Goal: Register for event/course

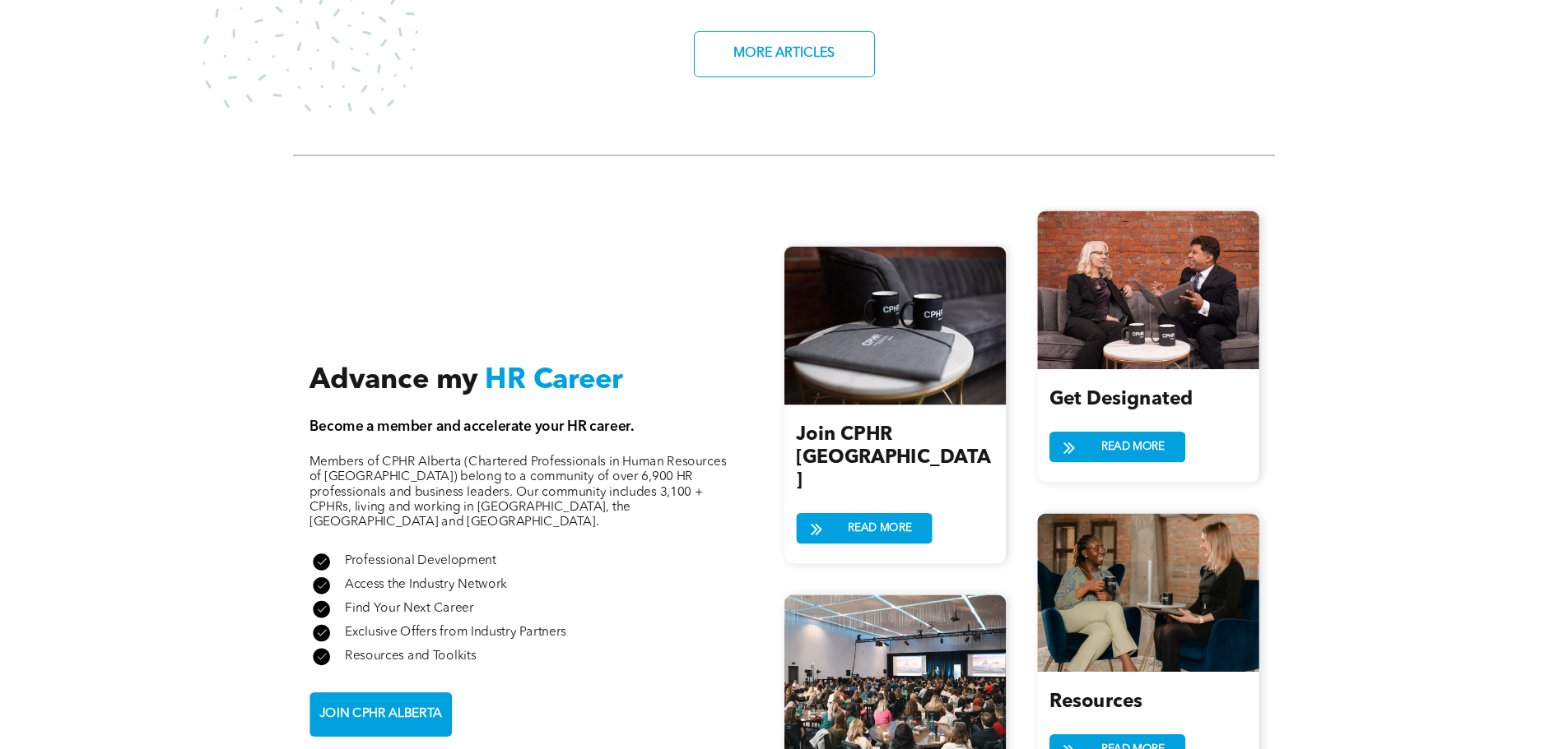
scroll to position [1769, 0]
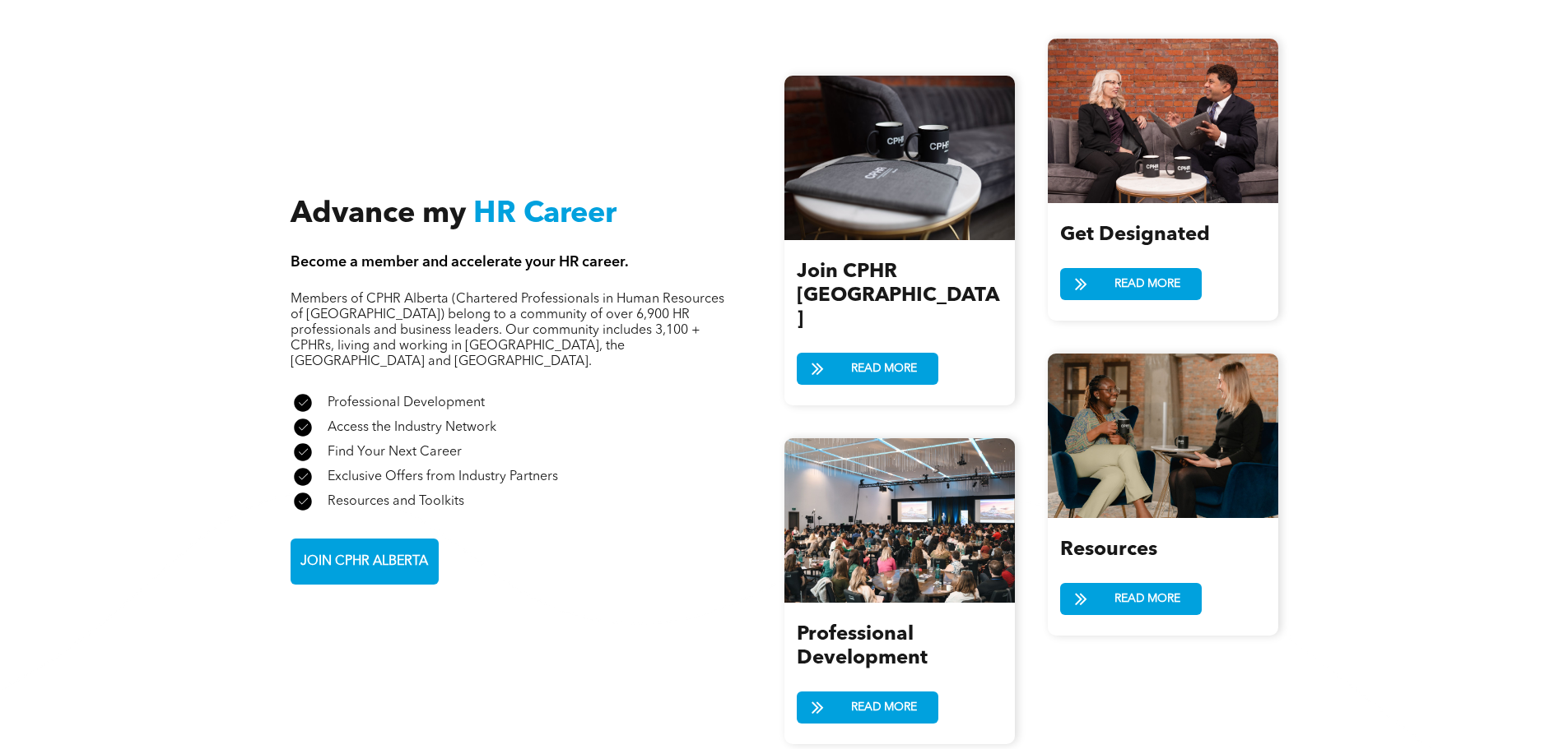
click at [876, 690] on div "Professional Development READ MORE" at bounding box center [900, 674] width 230 height 141
click at [856, 692] on span "READ MORE" at bounding box center [883, 707] width 77 height 31
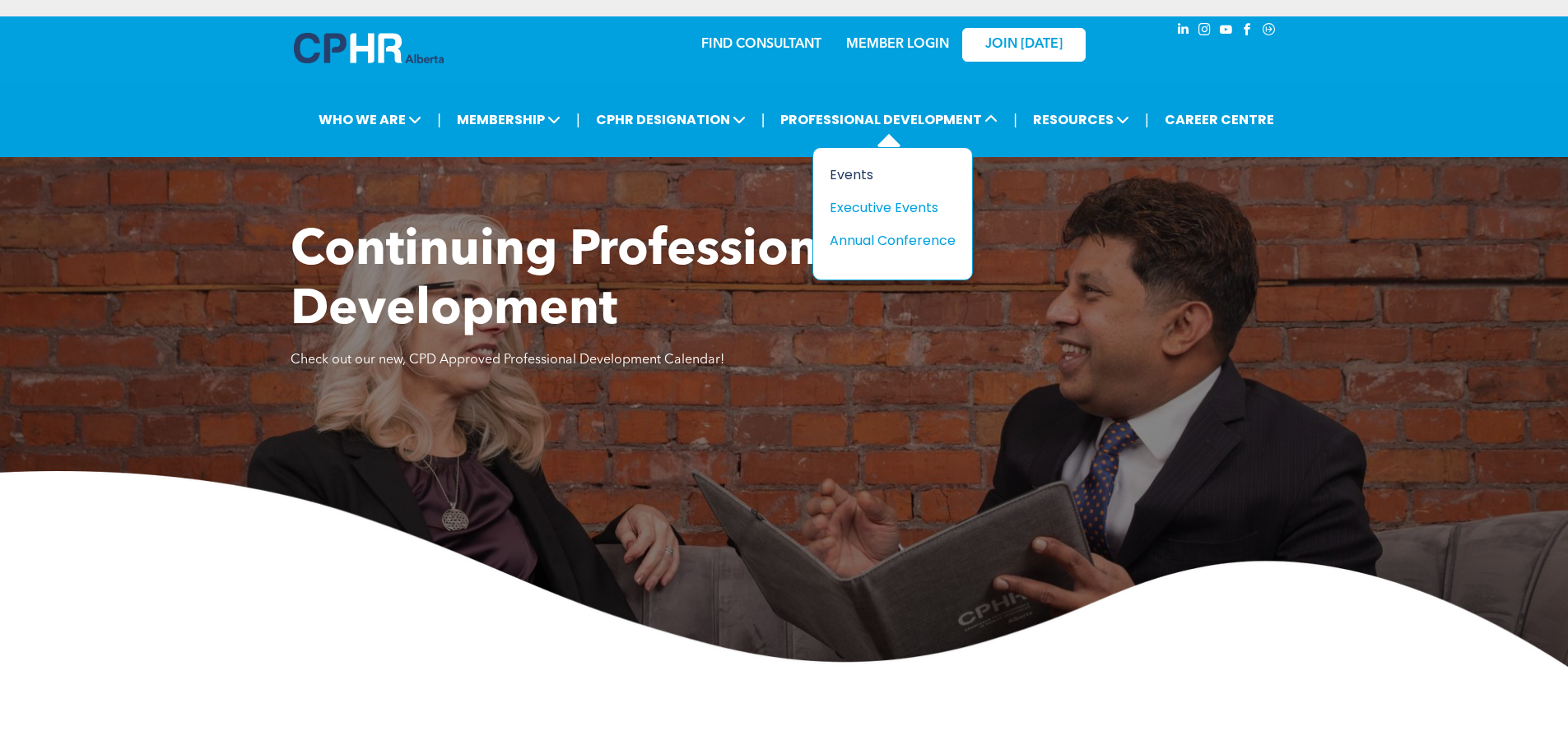
click at [860, 175] on div "Events" at bounding box center [886, 174] width 113 height 20
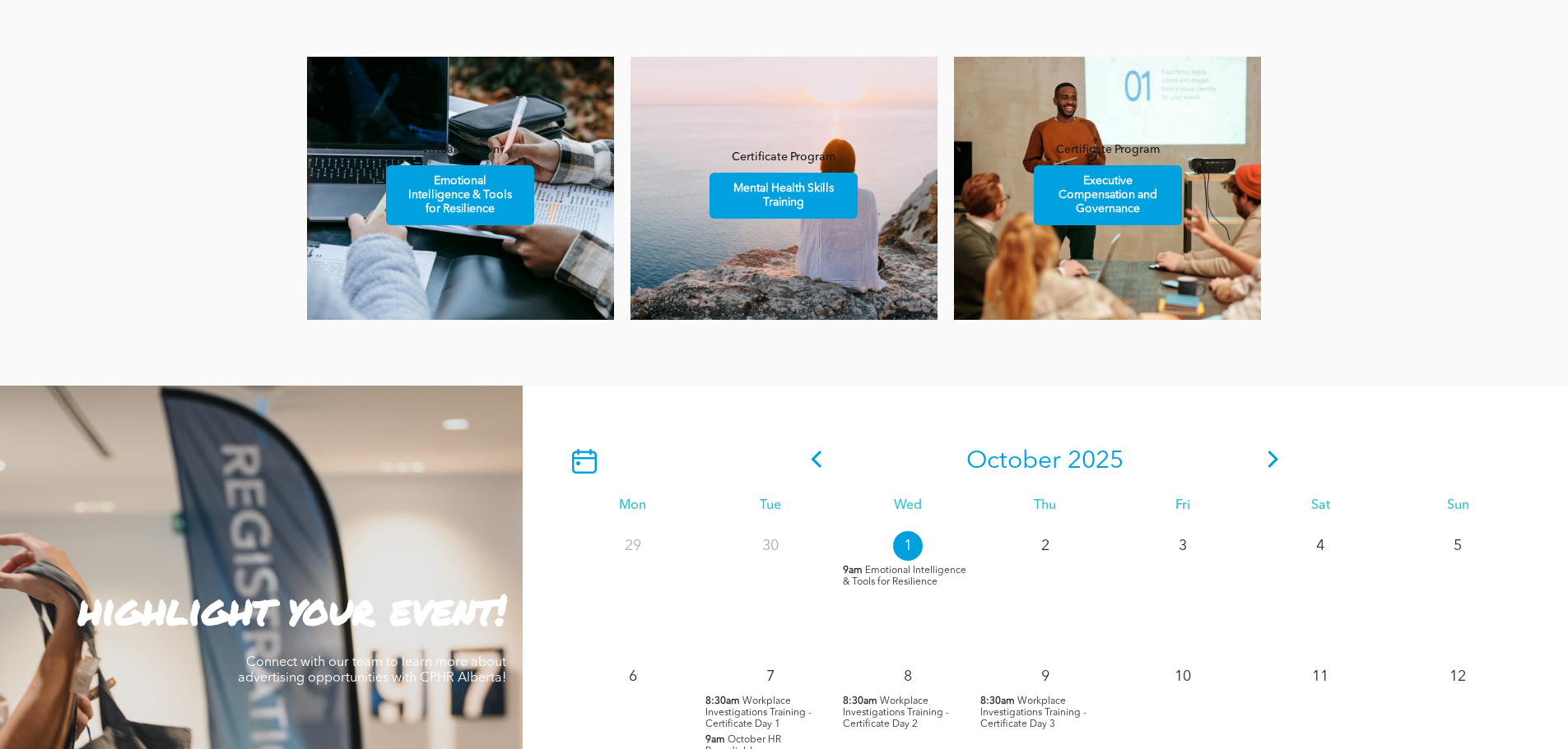
scroll to position [1111, 0]
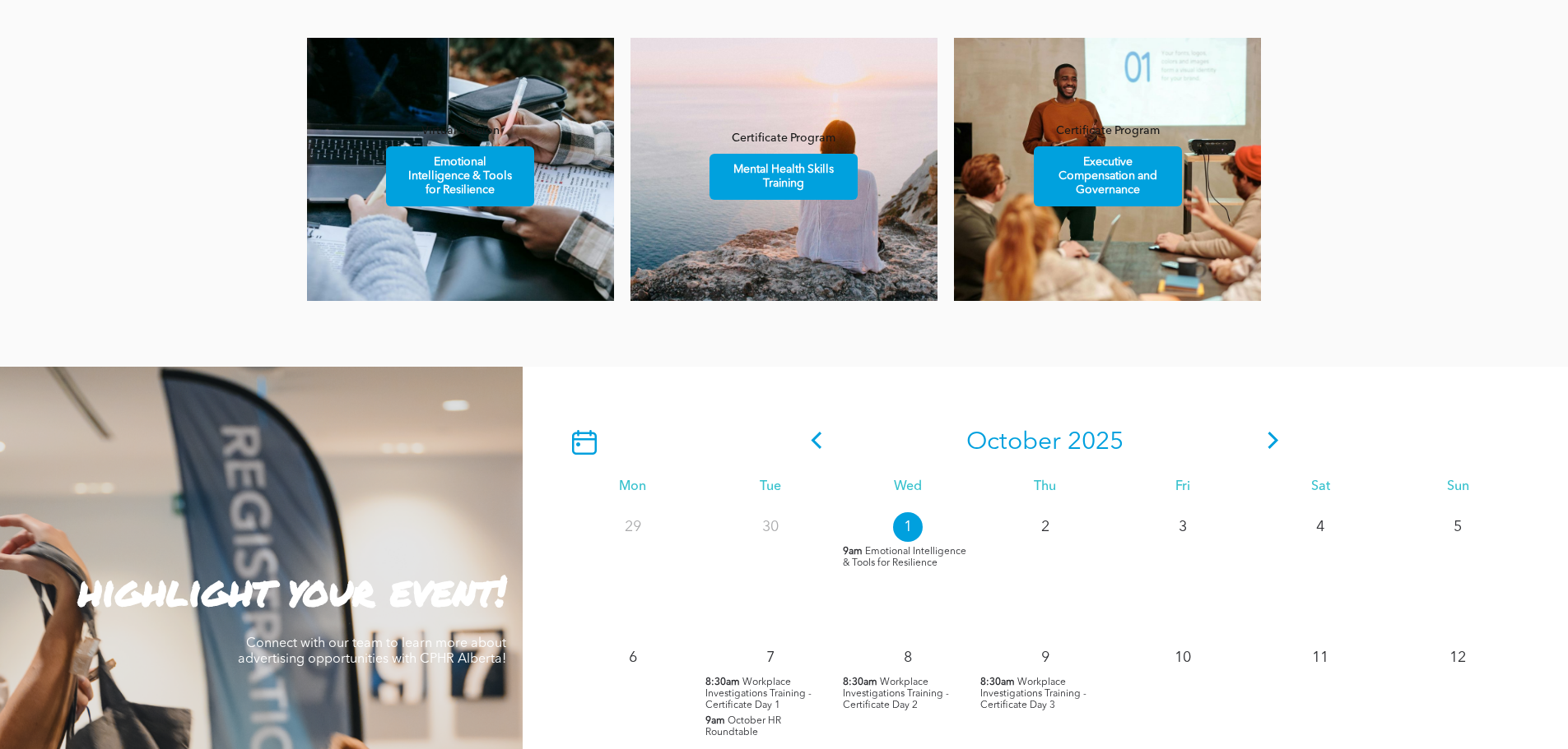
click at [1276, 445] on icon at bounding box center [1274, 440] width 11 height 18
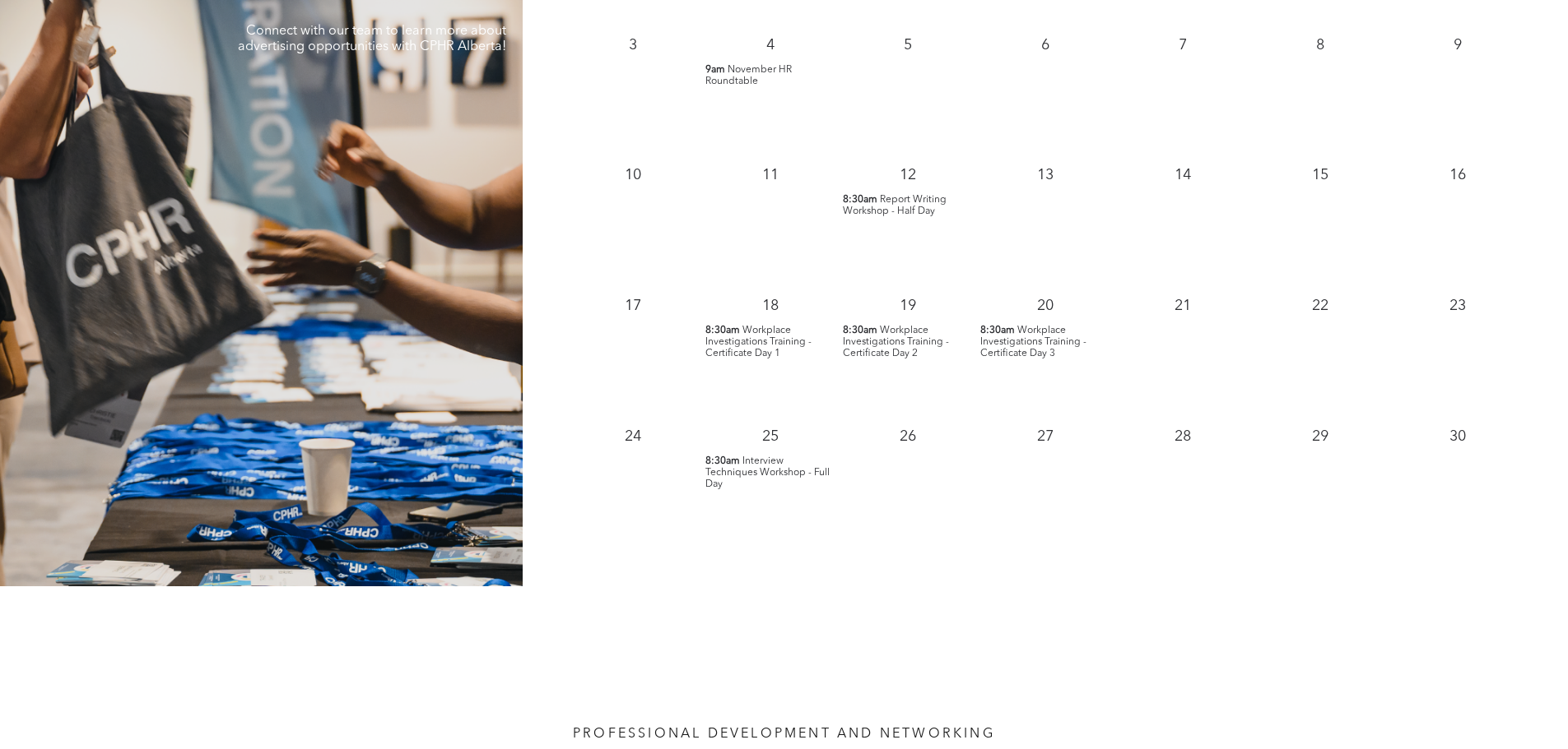
scroll to position [1727, 0]
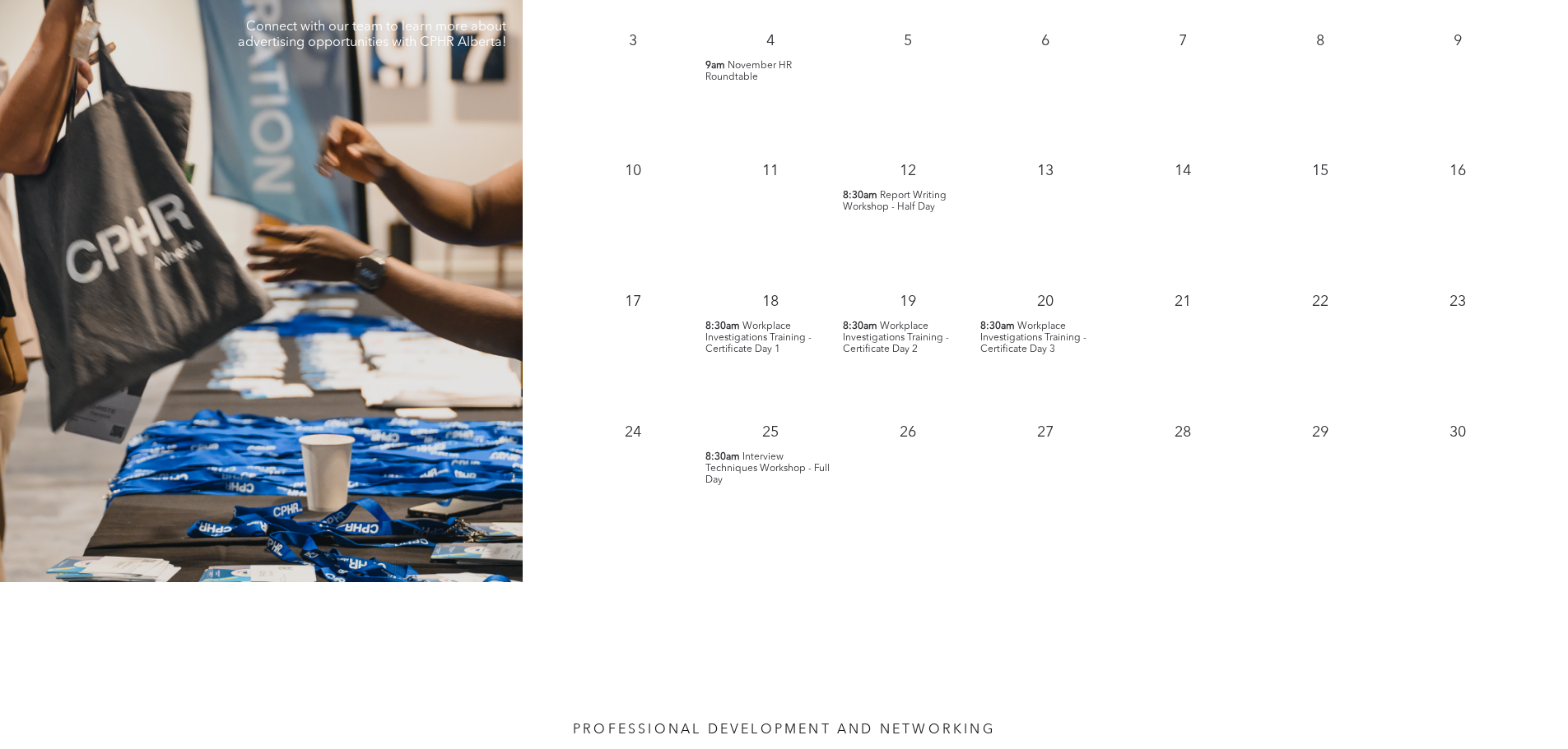
click at [751, 340] on span "Workplace Investigations Training - Certificate Day 1" at bounding box center [758, 338] width 106 height 32
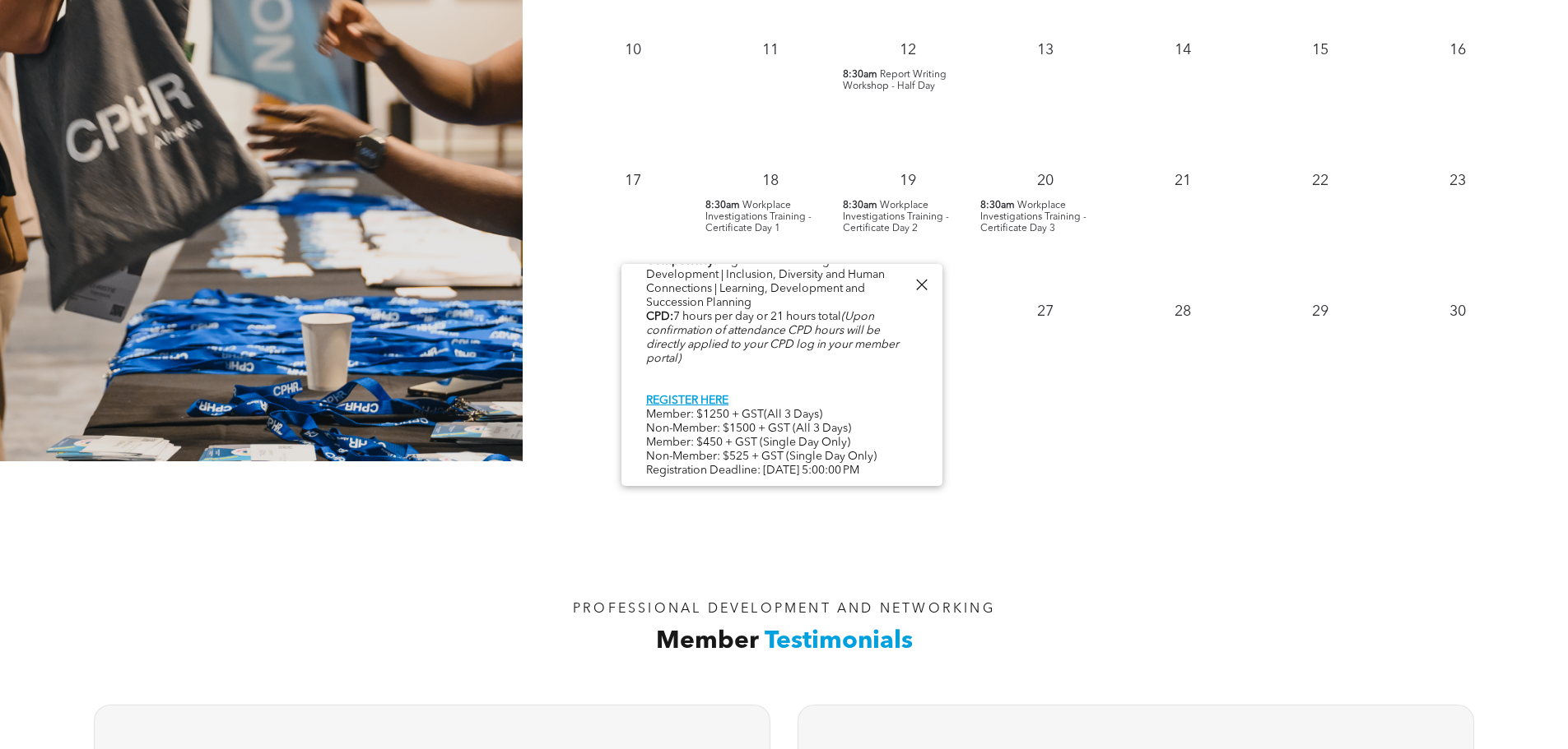
scroll to position [1871, 0]
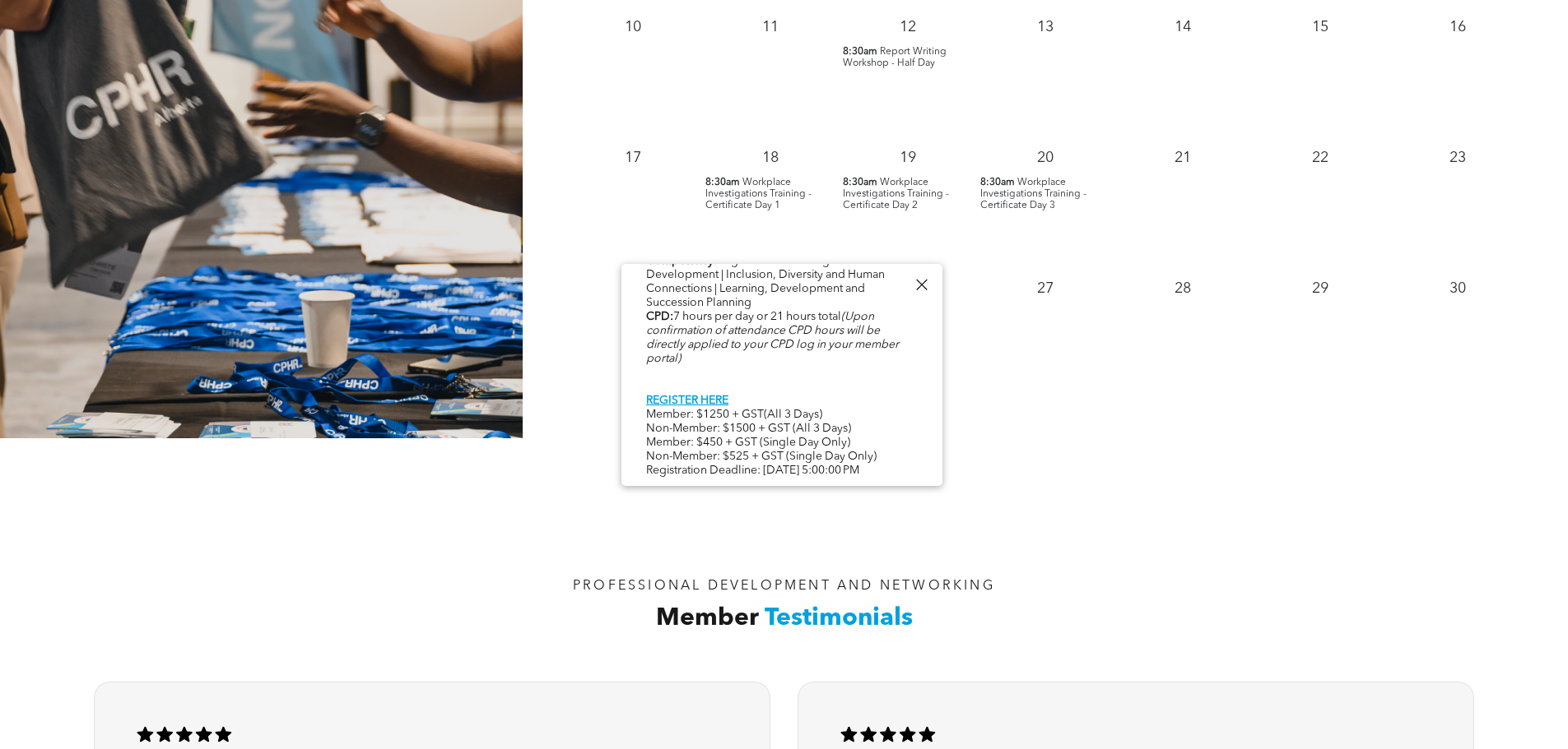
click at [925, 279] on div at bounding box center [921, 285] width 22 height 22
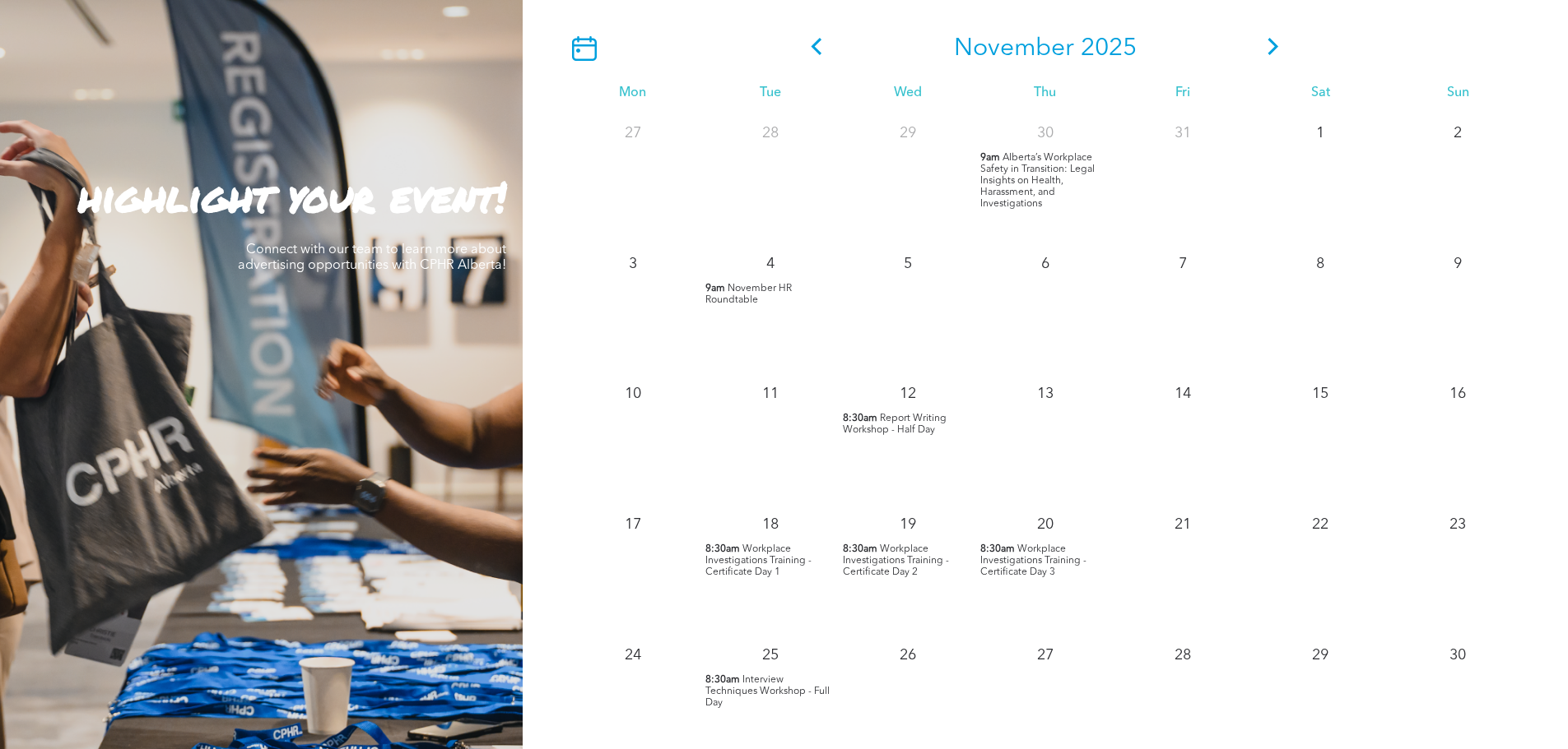
scroll to position [1275, 0]
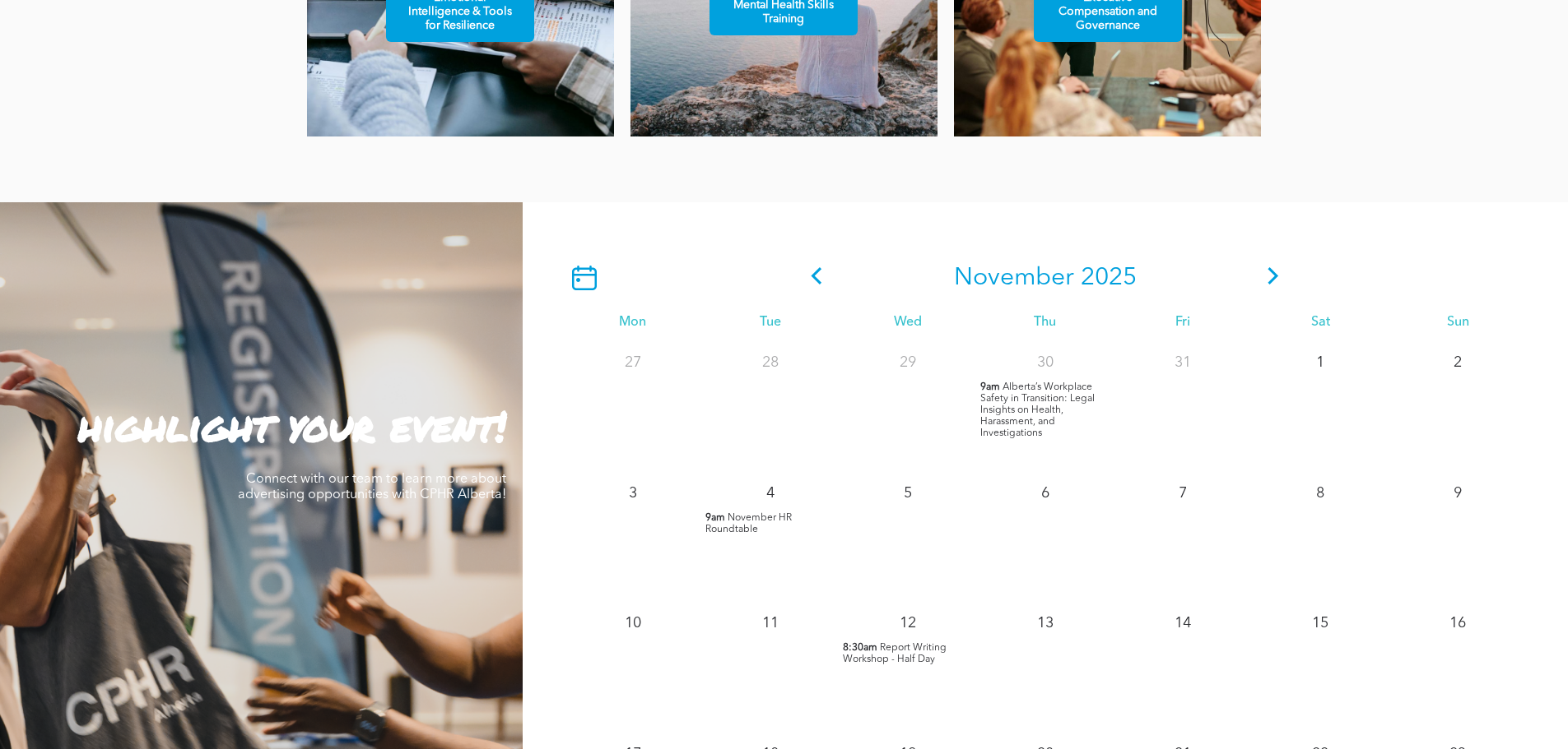
click at [1275, 267] on div "[DATE]" at bounding box center [1044, 278] width 963 height 53
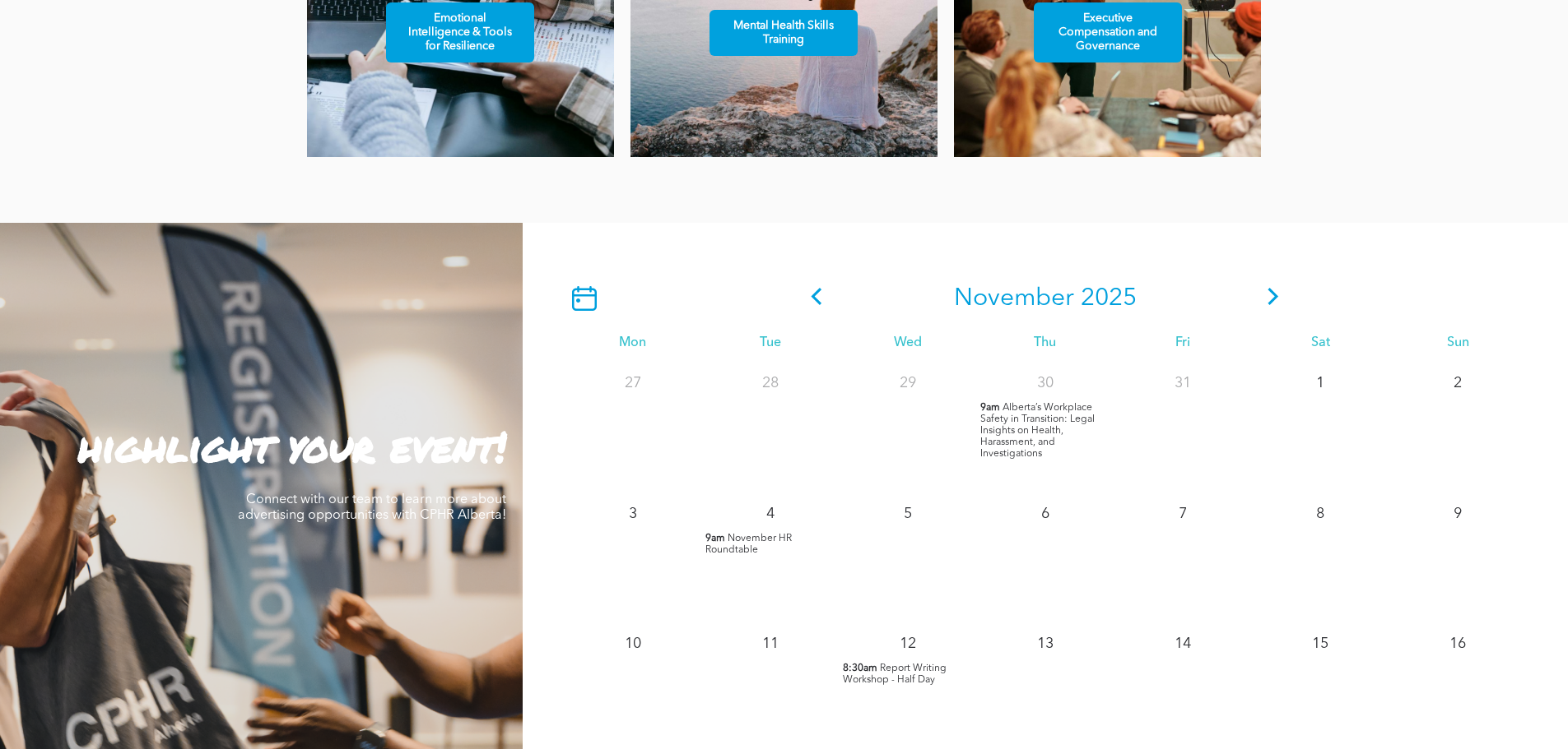
click at [1267, 295] on icon at bounding box center [1273, 296] width 25 height 18
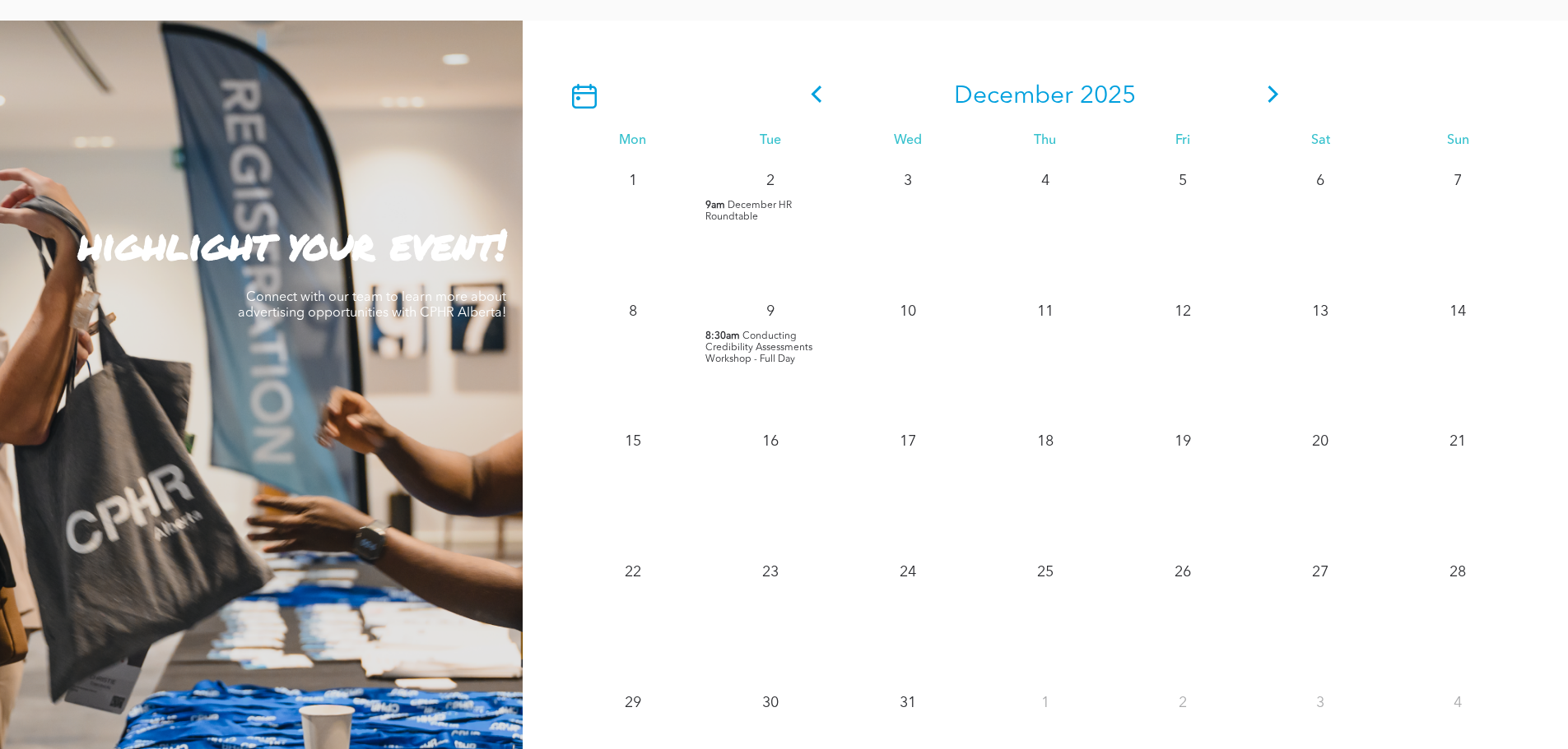
scroll to position [1460, 0]
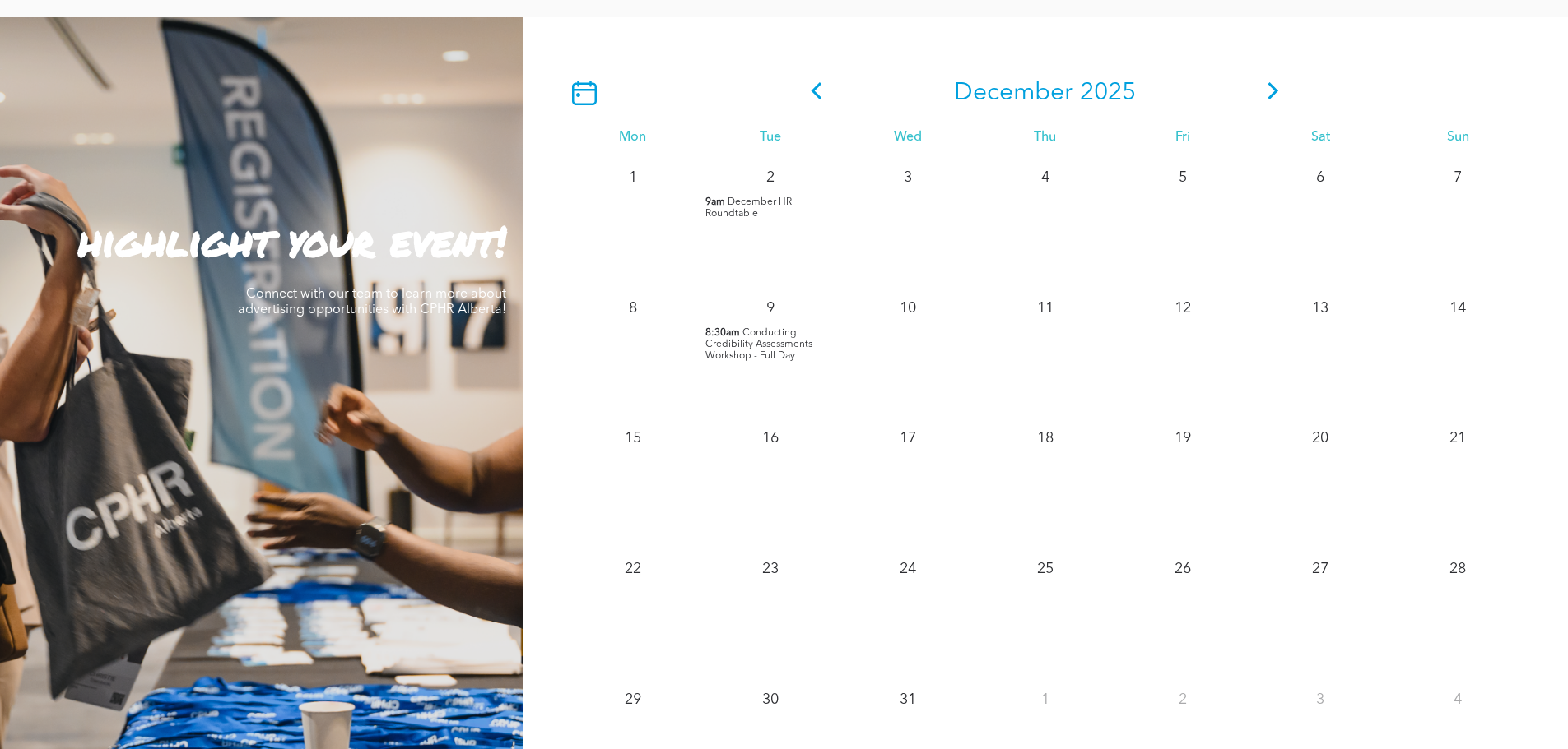
click at [775, 345] on span "Conducting Credibility Assessments Workshop - Full Day" at bounding box center [758, 344] width 107 height 32
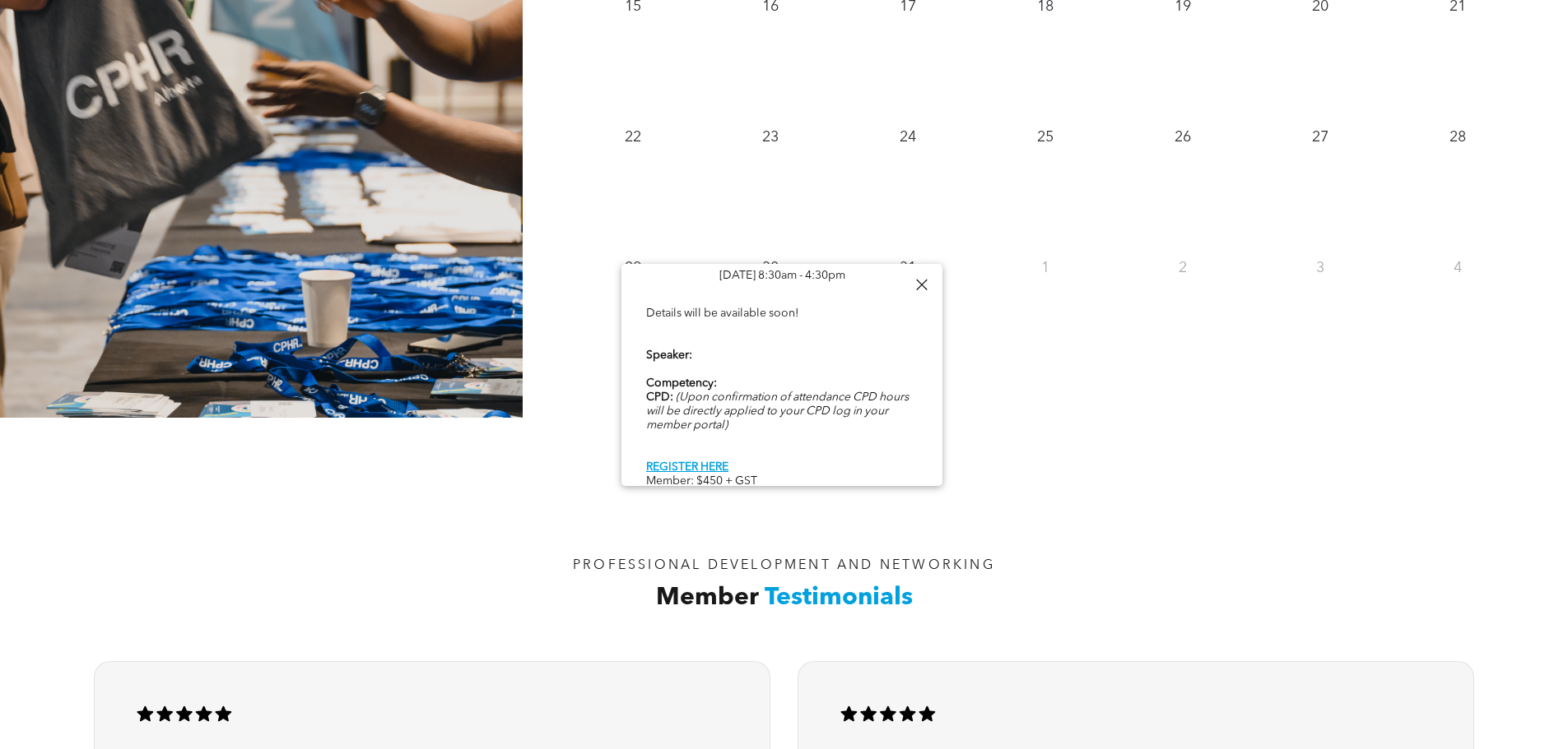
scroll to position [1933, 0]
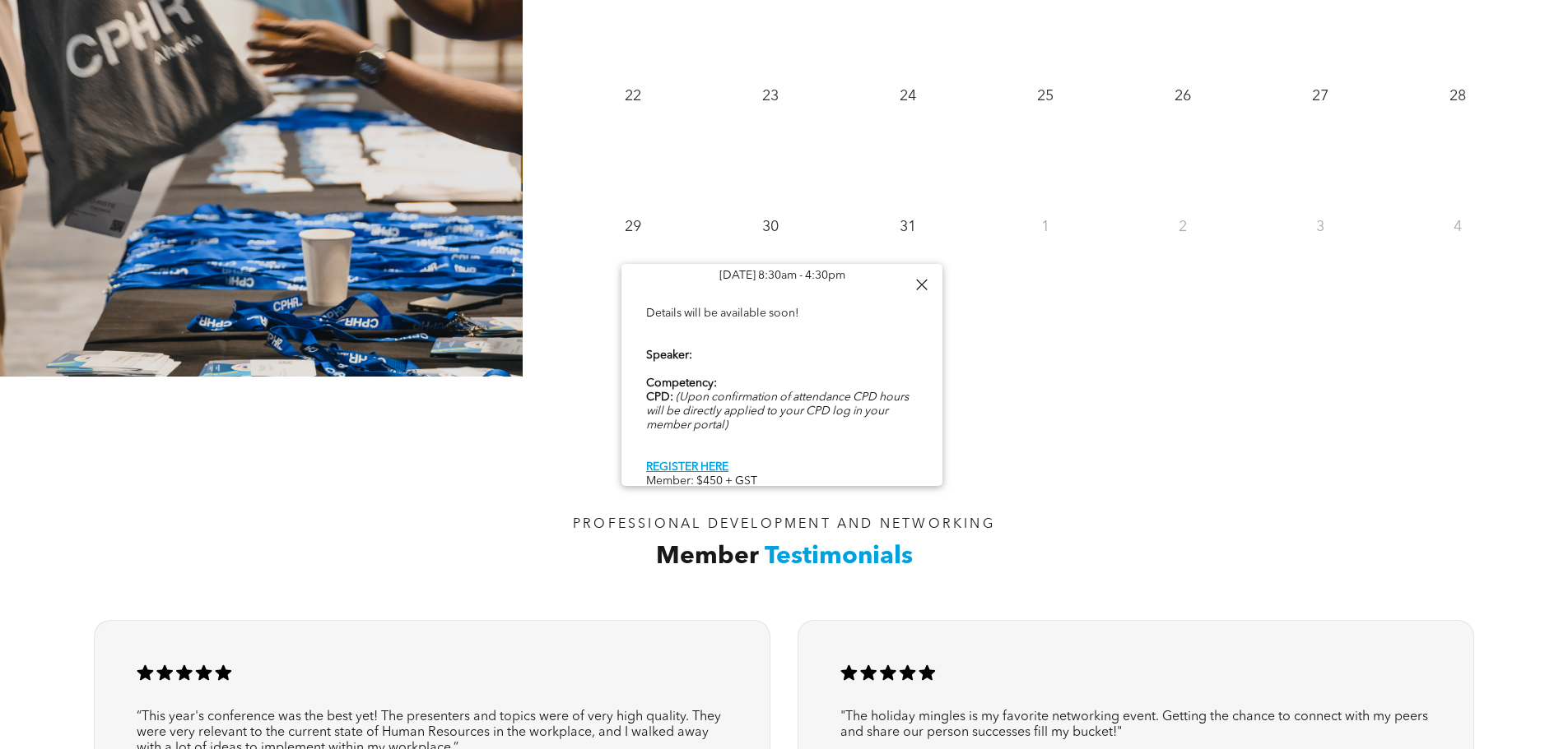
click at [922, 291] on div at bounding box center [921, 285] width 22 height 22
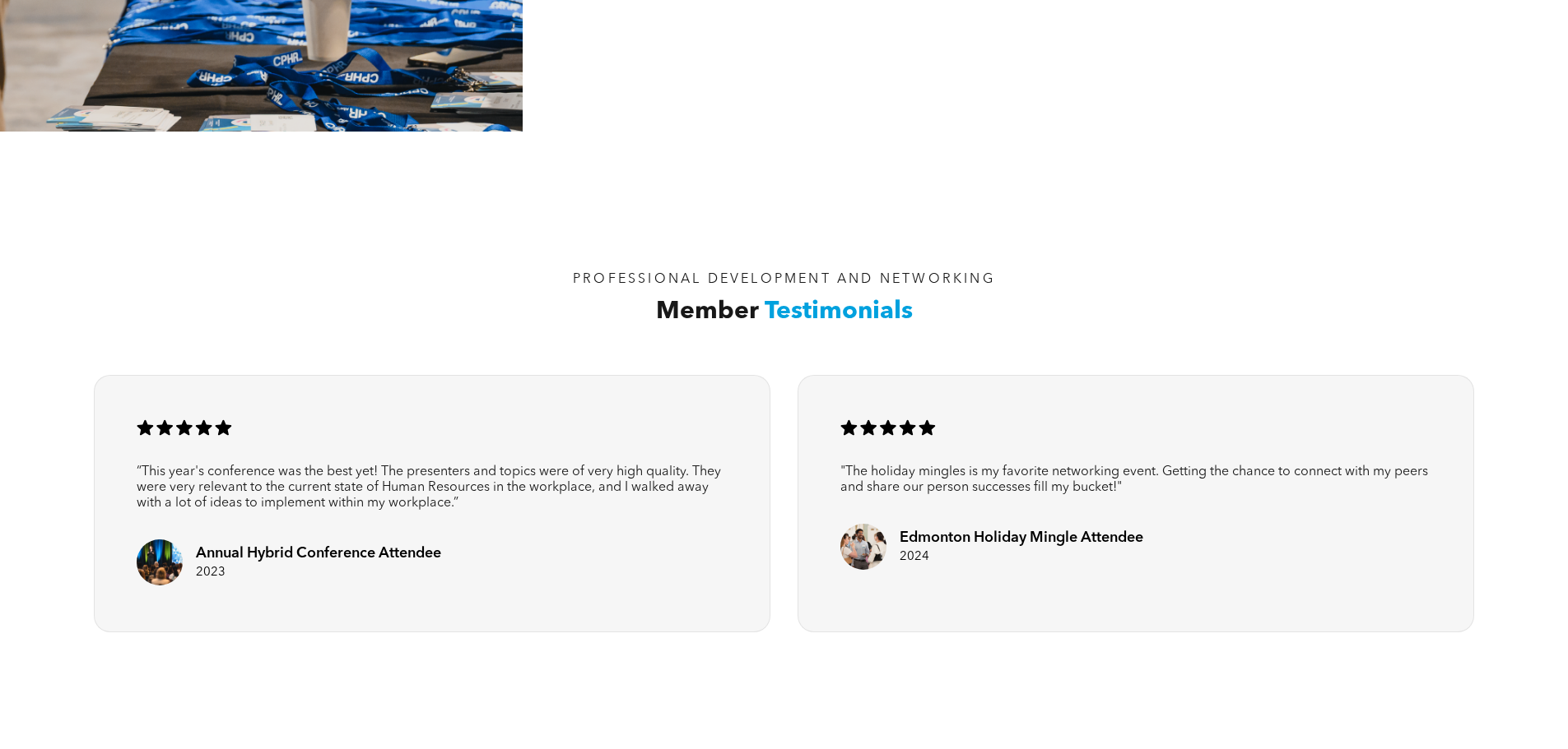
scroll to position [2221, 0]
